Goal: Task Accomplishment & Management: Complete application form

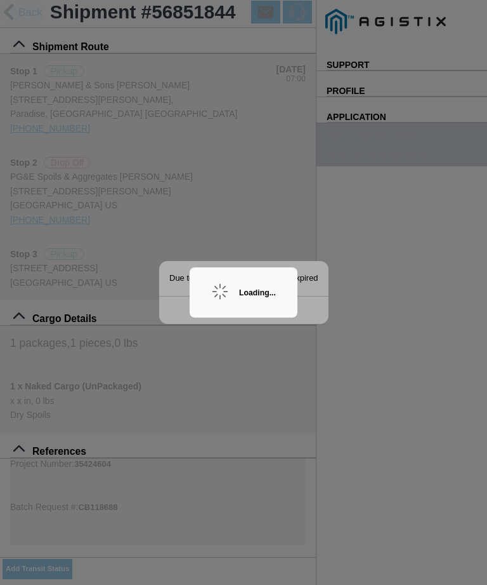
click at [269, 295] on div "Loading..." at bounding box center [257, 292] width 37 height 9
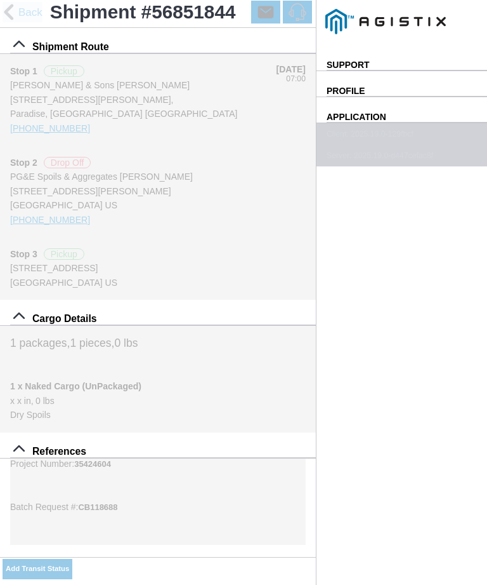
click at [72, 562] on button "Add Transit Status" at bounding box center [38, 569] width 70 height 20
click at [0, 0] on div "Select Location Use My Location" at bounding box center [0, 0] width 0 height 0
click at [0, 0] on slot "Use My Location" at bounding box center [0, 0] width 0 height 0
type input "Paradise"
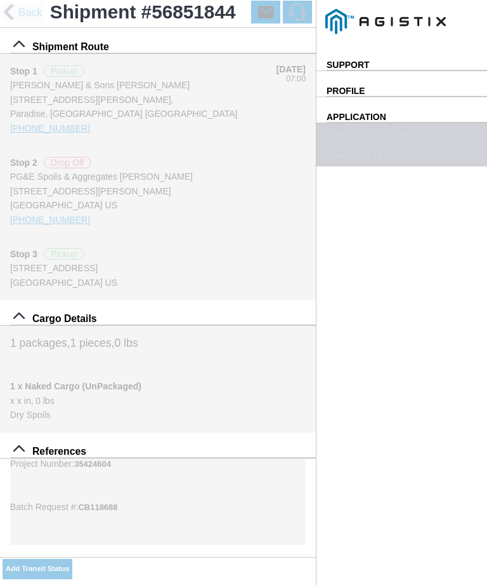
click at [0, 0] on ion-label "Transit Status *" at bounding box center [0, 0] width 0 height 0
click at [0, 0] on select "Select Arrive at Drop Off Arrive at Pickup Break Start Break Stop Depart Drop O…" at bounding box center [0, 0] width 0 height 0
click at [0, 0] on input "Add Photo" at bounding box center [0, 0] width 0 height 0
click at [0, 0] on select "Select Arrive at Drop Off Arrive at Pickup Break Start Break Stop Depart Drop O…" at bounding box center [0, 0] width 0 height 0
select select "DPTDLVLOC"
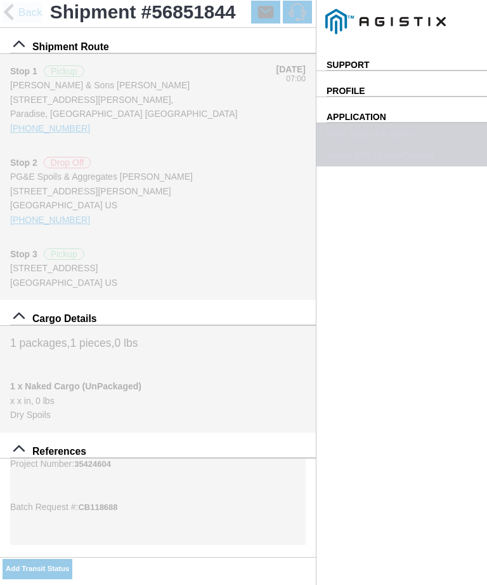
click at [0, 0] on select "Select 1" x 3" Rock 1" x 4" Rock 2" x 4" Rock Asphalt Cold Patch Backfill Spec …" at bounding box center [0, 0] width 0 height 0
select select "708654"
click at [0, 0] on slot "Use My Location" at bounding box center [0, 0] width 0 height 0
click at [0, 0] on input "Dump / Quarry Tag *" at bounding box center [0, 0] width 0 height 0
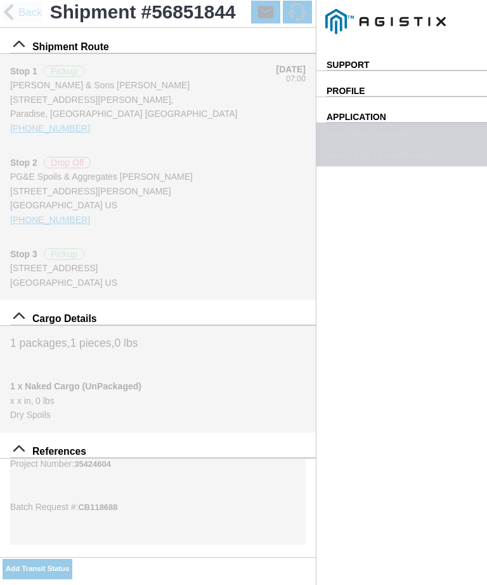
click at [0, 0] on input "Dump / Quarry Tag *" at bounding box center [0, 0] width 0 height 0
click at [0, 0] on select "Select Arrive at Drop Off Arrive at Pickup Break Start Break Stop Depart Drop O…" at bounding box center [0, 0] width 0 height 0
select select "DPTPULOC"
click at [0, 0] on button "SAVE" at bounding box center [0, 0] width 0 height 0
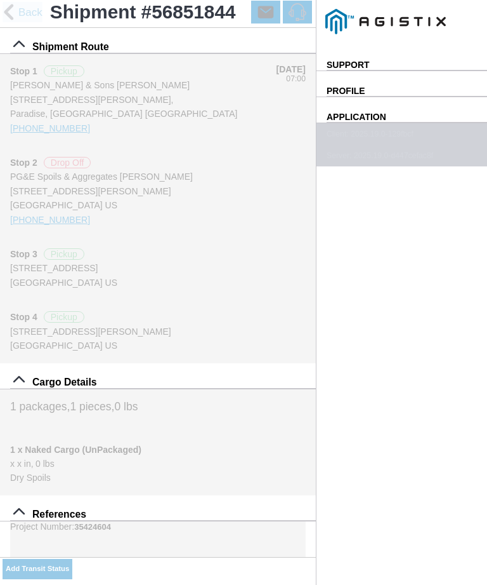
click at [0, 0] on slot "Add Transit Status" at bounding box center [0, 0] width 0 height 0
click at [0, 0] on div "Select Location Use My Location" at bounding box center [0, 0] width 0 height 0
click at [0, 0] on slot "Use My Location" at bounding box center [0, 0] width 0 height 0
type input "Paradise"
click at [0, 0] on select "Select Arrive at Drop Off Arrive at Pickup Break Start Break Stop Depart Drop O…" at bounding box center [0, 0] width 0 height 0
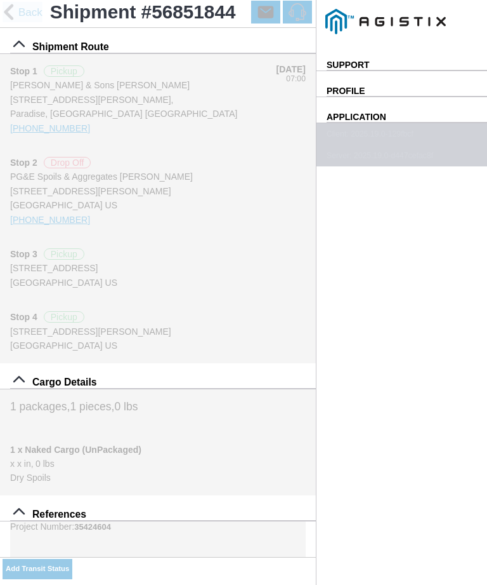
select select "DPTPULOC"
click at [0, 0] on select "Select 1" x 3" Rock 1" x 4" Rock 2" x 4" Rock Asphalt Cold Patch Backfill Spec …" at bounding box center [0, 0] width 0 height 0
select select "708651"
click at [0, 0] on slot "Use My Location" at bounding box center [0, 0] width 0 height 0
click at [0, 0] on button "Reset" at bounding box center [0, 0] width 0 height 0
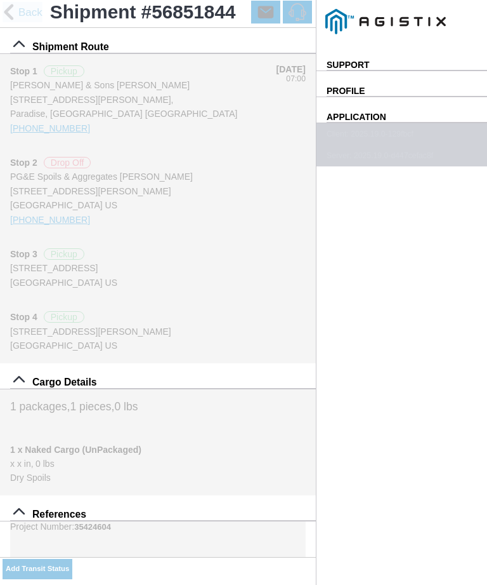
select select
click at [0, 0] on div "Add Transit Status Reset" at bounding box center [0, 0] width 0 height 0
click at [0, 0] on button "Reset" at bounding box center [0, 0] width 0 height 0
click at [0, 0] on slot "Reset" at bounding box center [0, 0] width 0 height 0
click at [0, 0] on slot "Use My Location" at bounding box center [0, 0] width 0 height 0
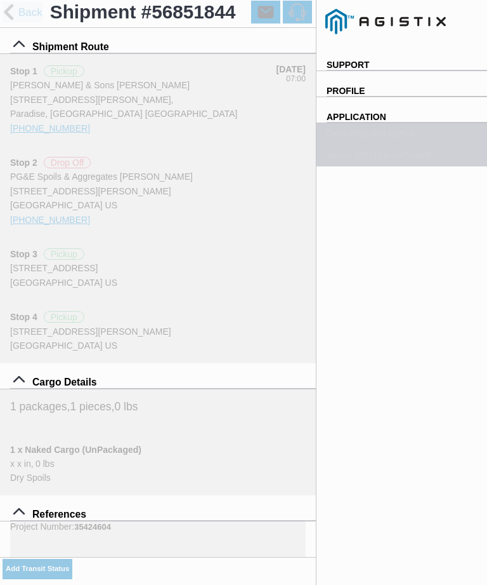
type input "Paradise"
click at [0, 0] on select "Select Arrive at Drop Off Arrive at Pickup Break Start Break Stop Depart Drop O…" at bounding box center [0, 0] width 0 height 0
select select "ARVPULOC"
click at [0, 0] on span "SAVE" at bounding box center [0, 0] width 0 height 0
